Goal: Contribute content

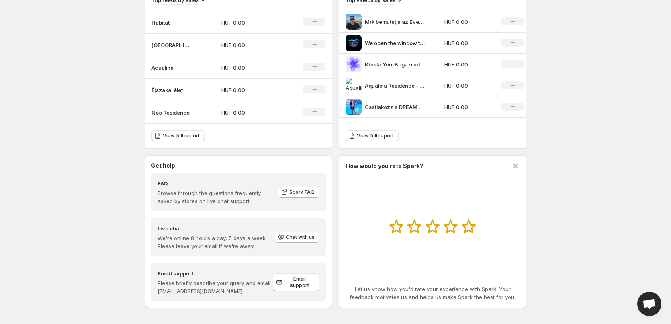
scroll to position [298, 0]
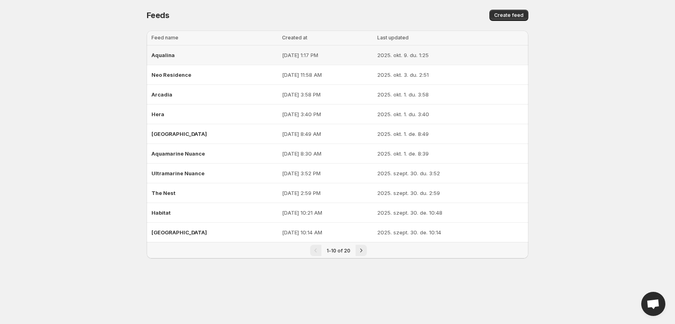
click at [234, 51] on div "Aqualina" at bounding box center [214, 55] width 126 height 14
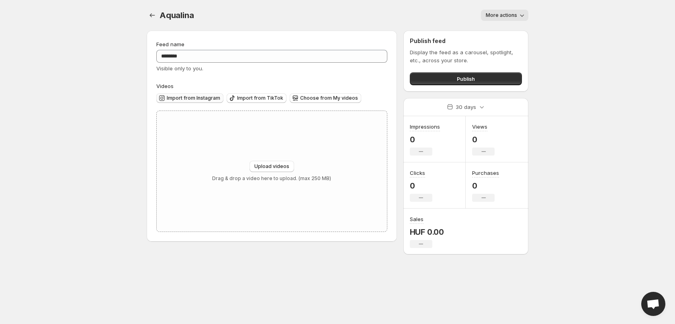
click at [200, 99] on span "Import from Instagram" at bounding box center [193, 98] width 53 height 6
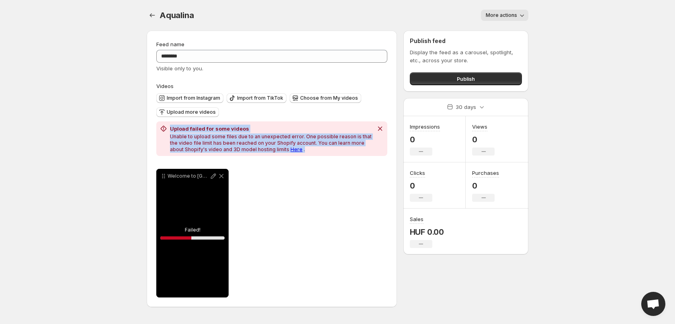
drag, startPoint x: 171, startPoint y: 126, endPoint x: 329, endPoint y: 150, distance: 159.7
click at [329, 150] on div "Upload failed for some videos Unable to upload some files due to an unexpected …" at bounding box center [271, 139] width 203 height 28
copy div "Upload failed for some videos Unable to upload some files due to an unexpected …"
